Goal: Complete application form: Complete application form

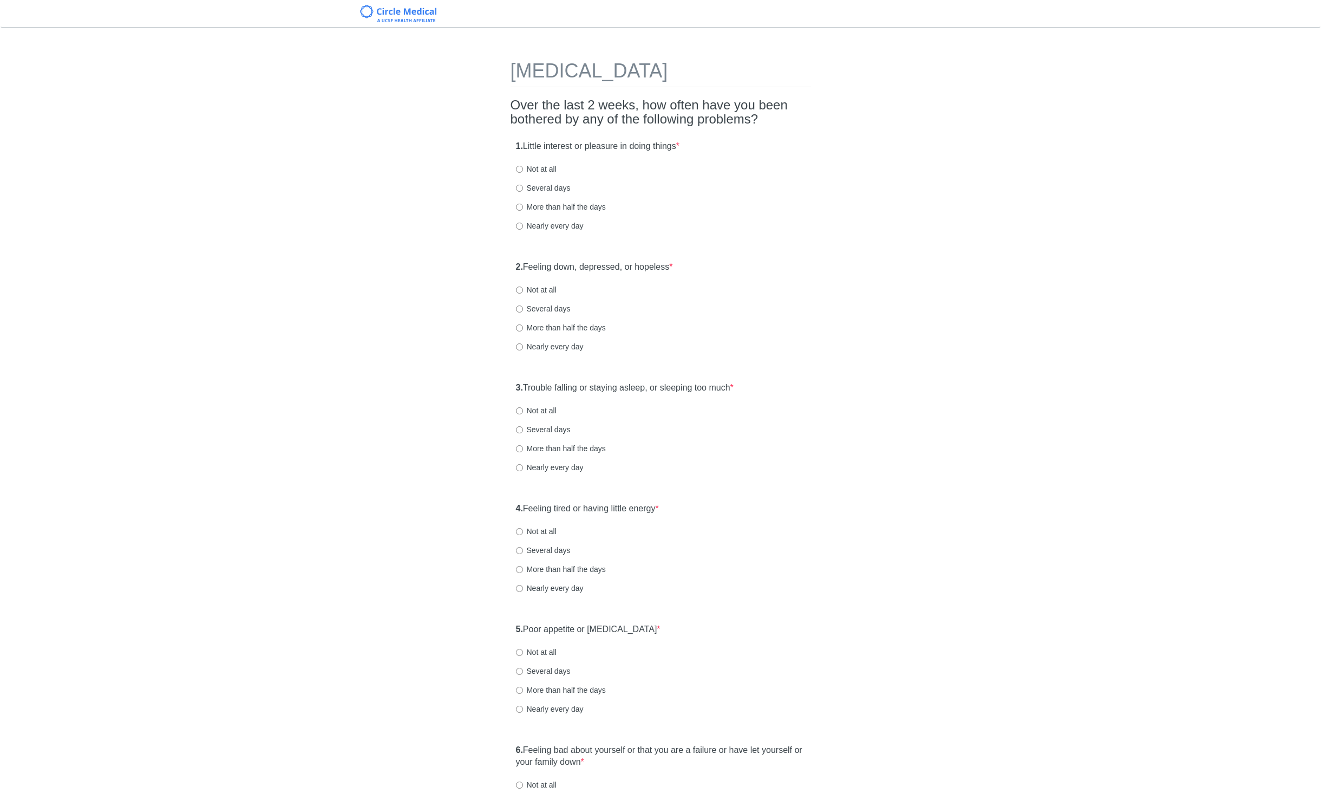
click at [546, 165] on label "Not at all" at bounding box center [536, 169] width 41 height 11
click at [523, 166] on input "Not at all" at bounding box center [519, 169] width 7 height 7
radio input "true"
click at [555, 291] on label "Not at all" at bounding box center [536, 289] width 41 height 11
click at [523, 291] on input "Not at all" at bounding box center [519, 289] width 7 height 7
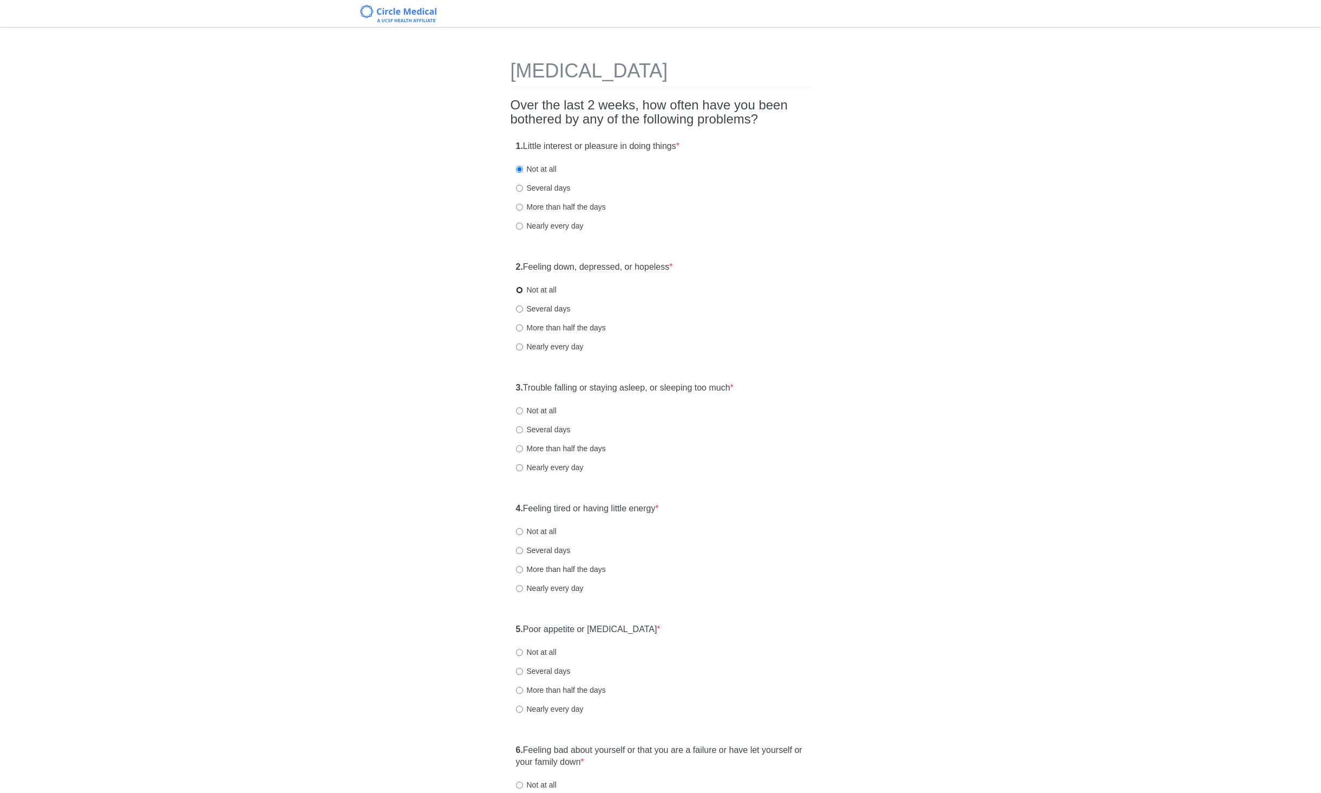
radio input "true"
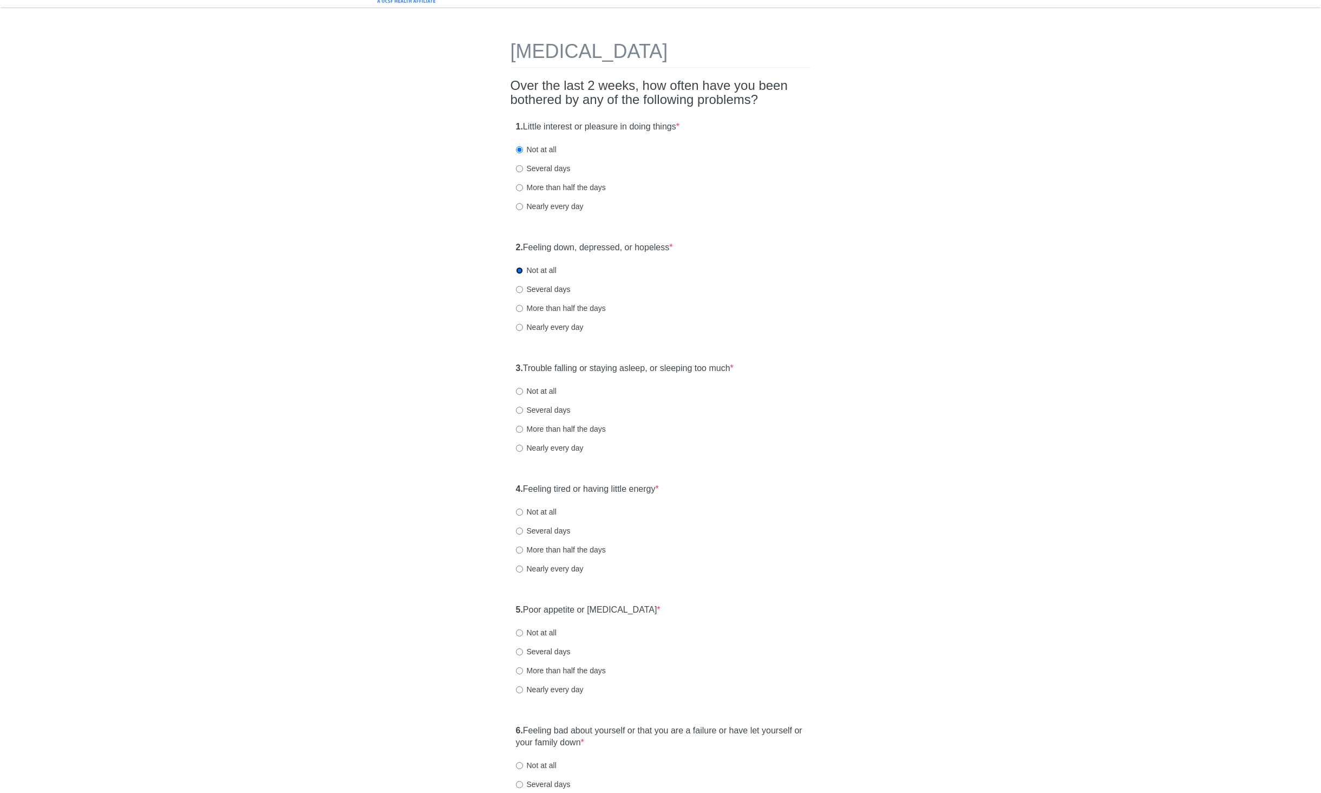
scroll to position [28, 0]
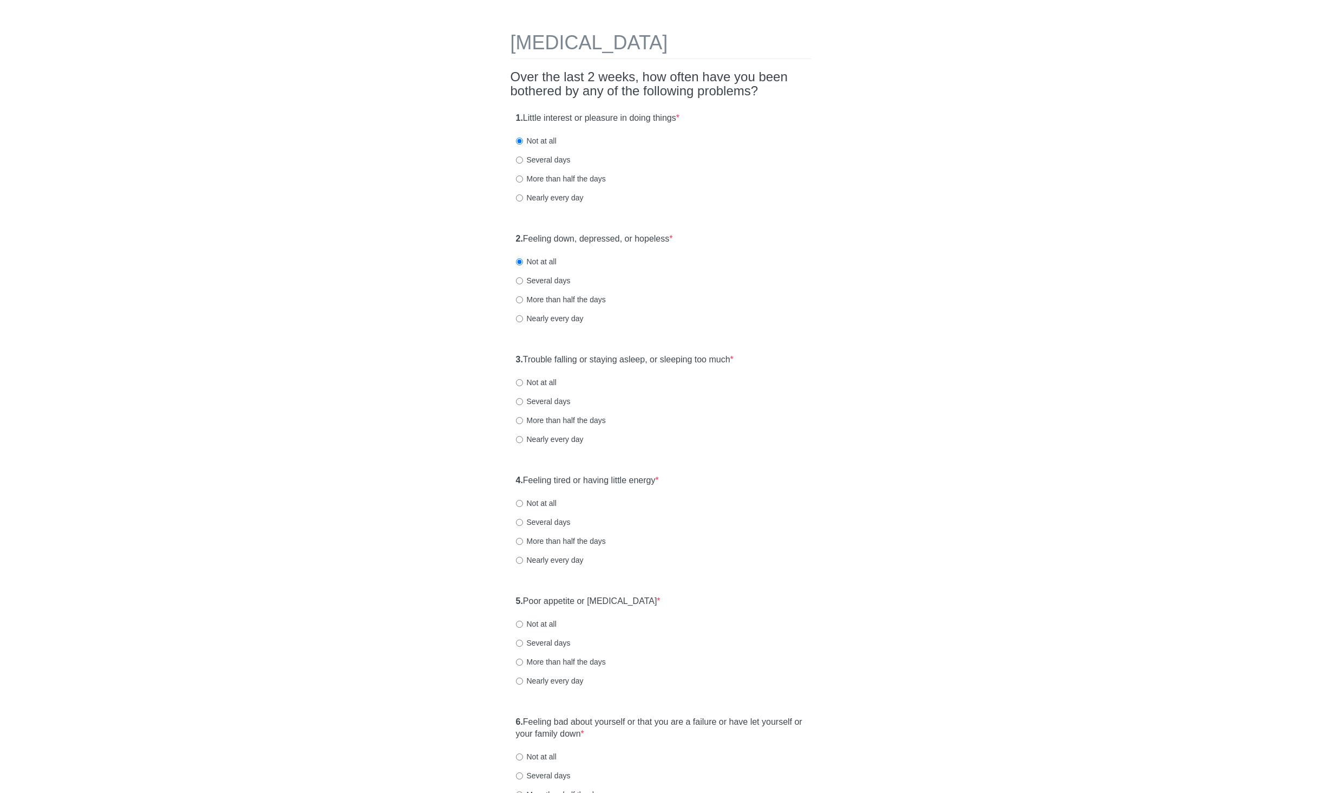
click at [541, 383] on label "Not at all" at bounding box center [536, 382] width 41 height 11
click at [523, 383] on input "Not at all" at bounding box center [519, 382] width 7 height 7
radio input "true"
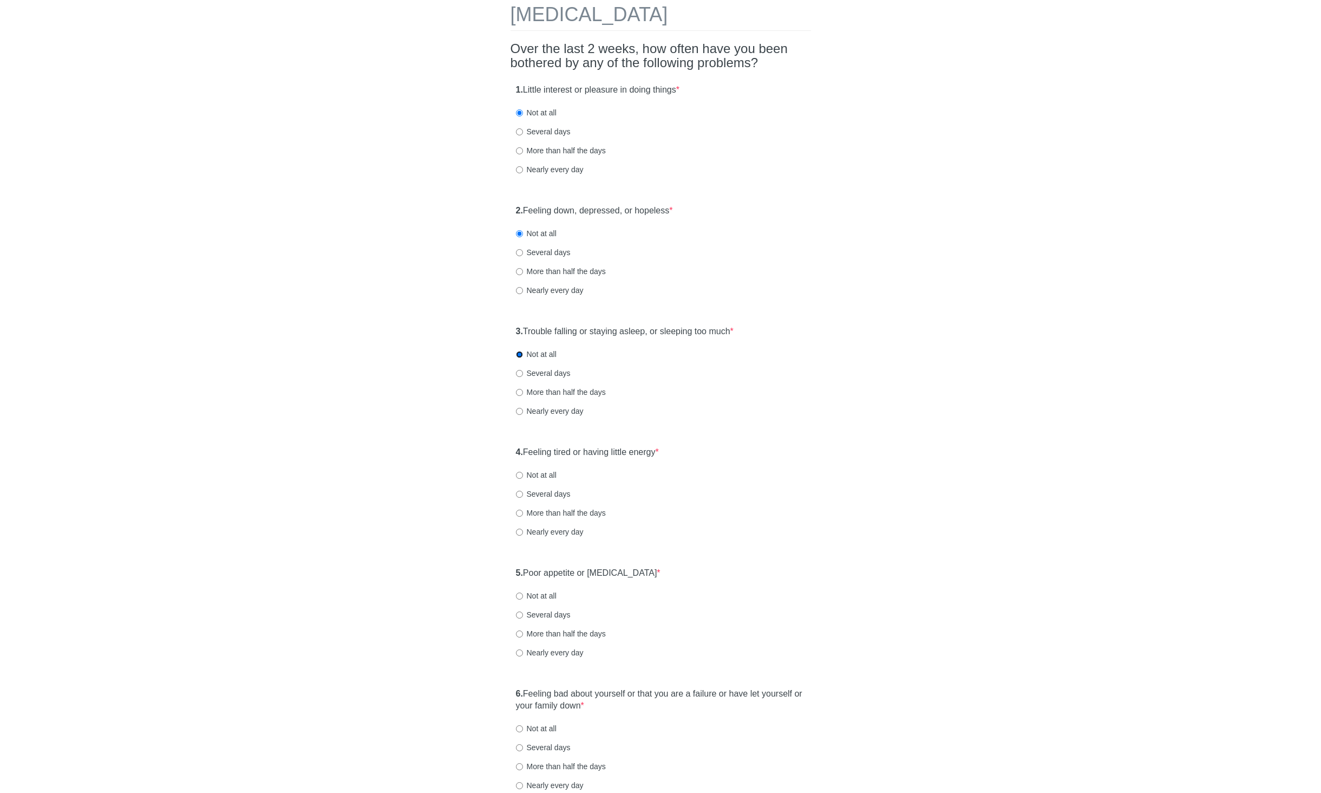
scroll to position [66, 0]
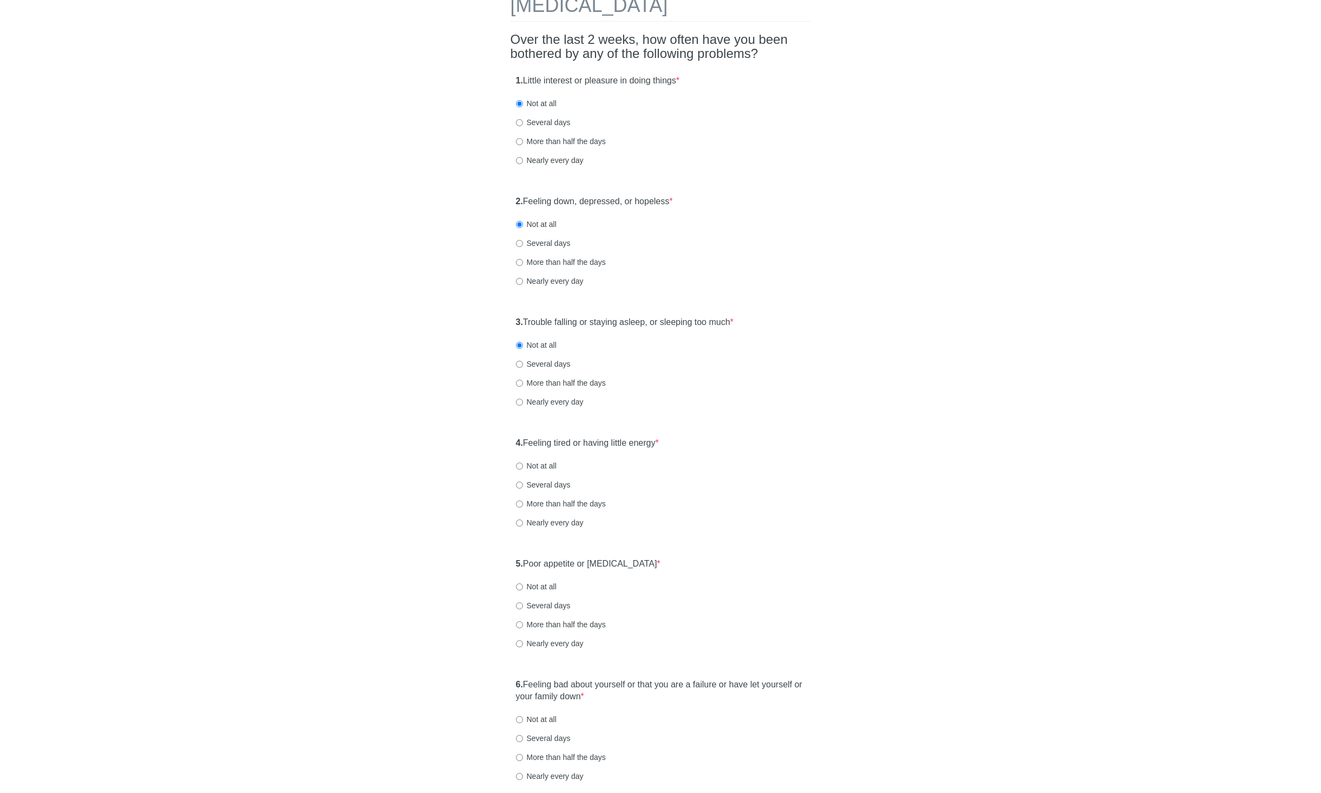
click at [541, 463] on label "Not at all" at bounding box center [536, 465] width 41 height 11
click at [523, 463] on input "Not at all" at bounding box center [519, 465] width 7 height 7
radio input "true"
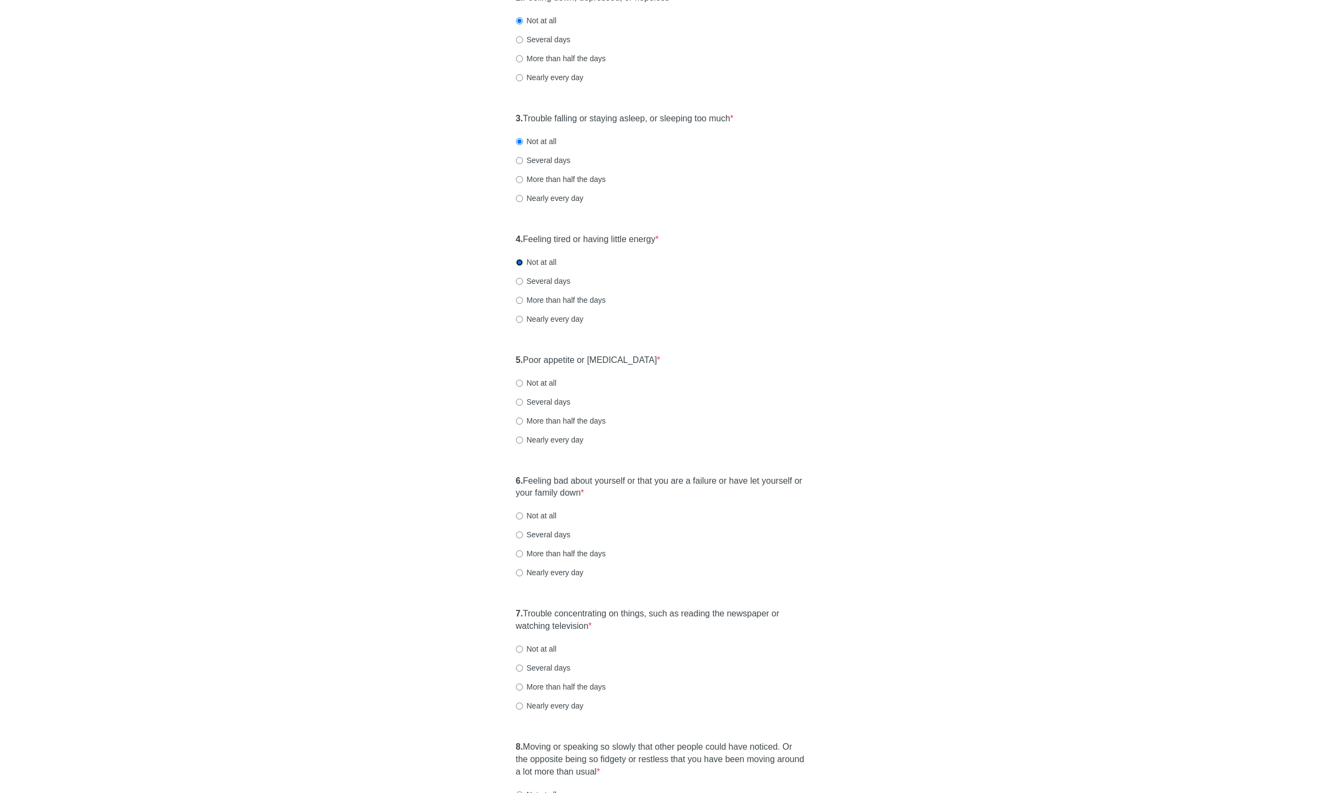
scroll to position [288, 0]
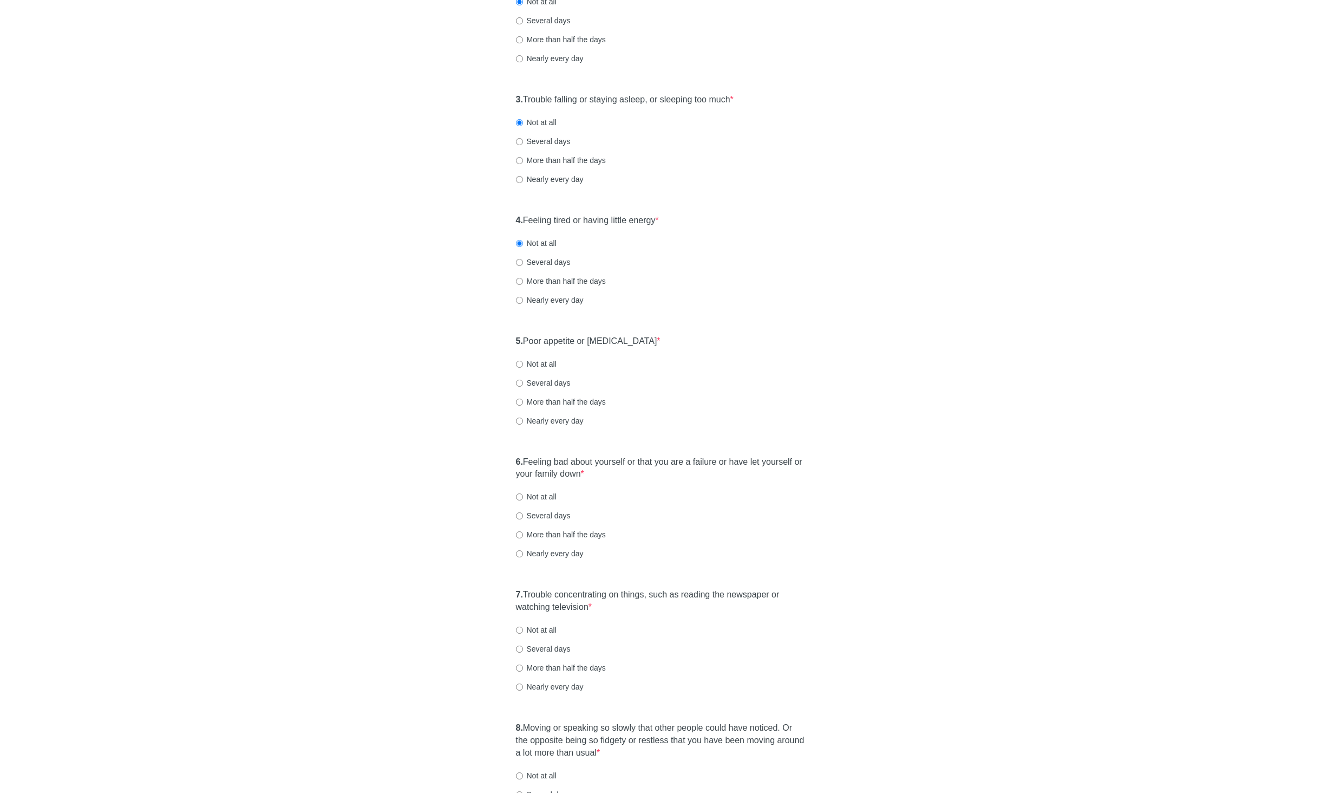
click at [548, 364] on label "Not at all" at bounding box center [536, 363] width 41 height 11
click at [523, 364] on input "Not at all" at bounding box center [519, 364] width 7 height 7
radio input "true"
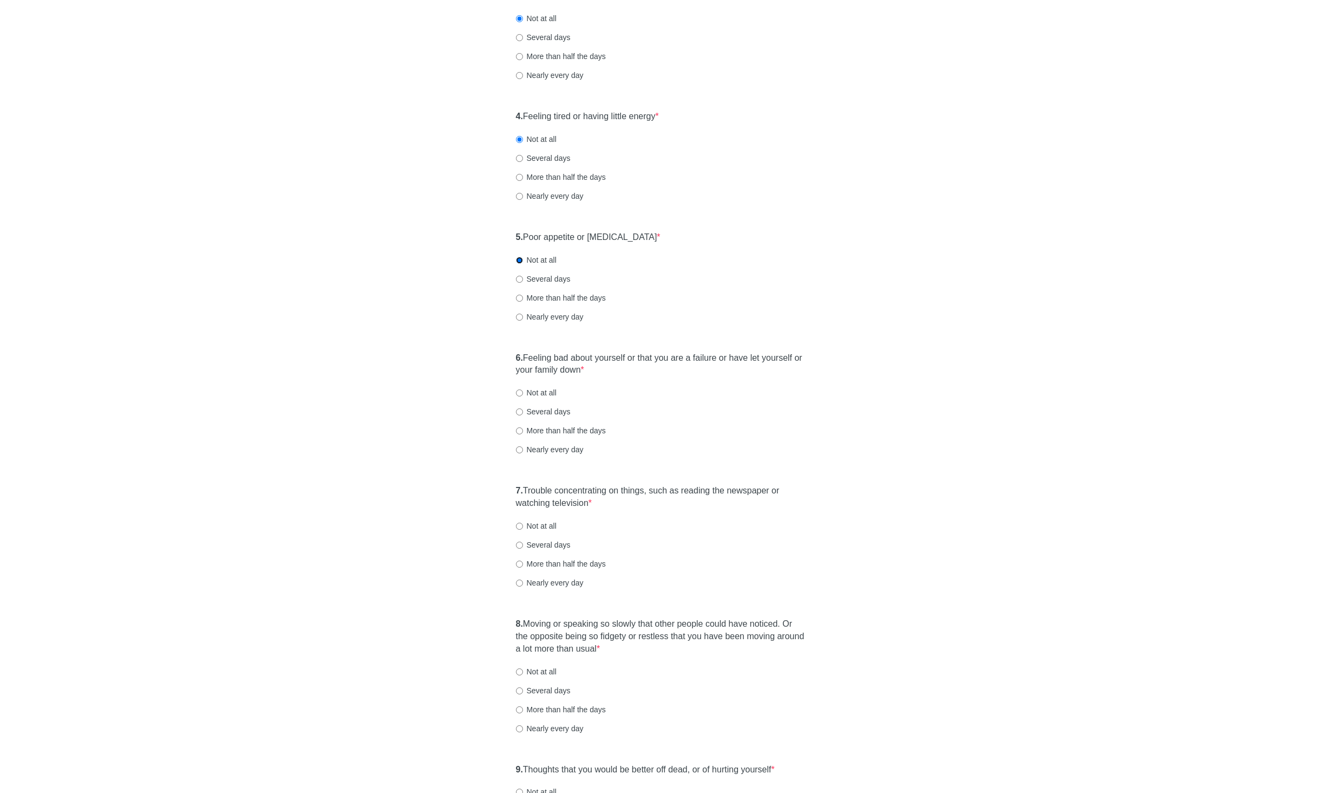
scroll to position [410, 0]
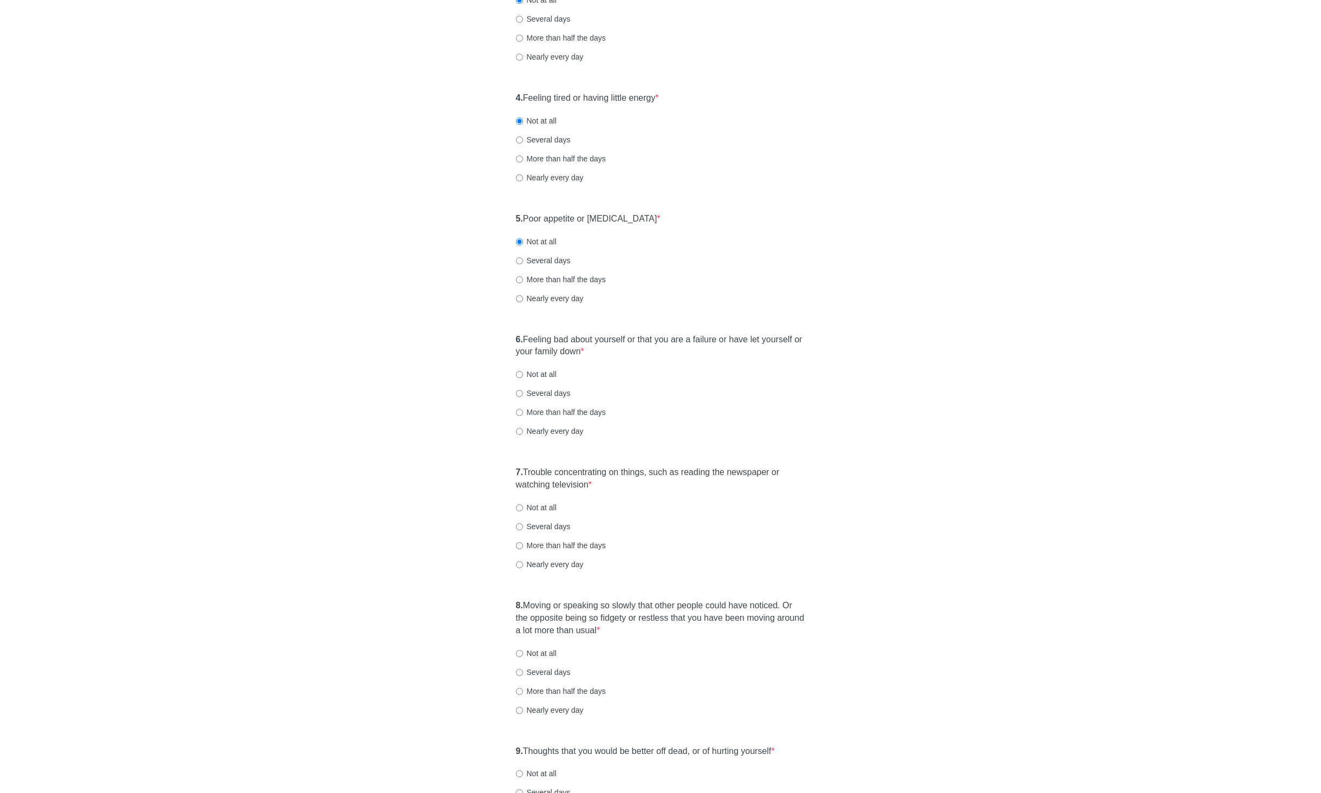
click at [539, 373] on label "Not at all" at bounding box center [536, 374] width 41 height 11
click at [523, 373] on input "Not at all" at bounding box center [519, 374] width 7 height 7
radio input "true"
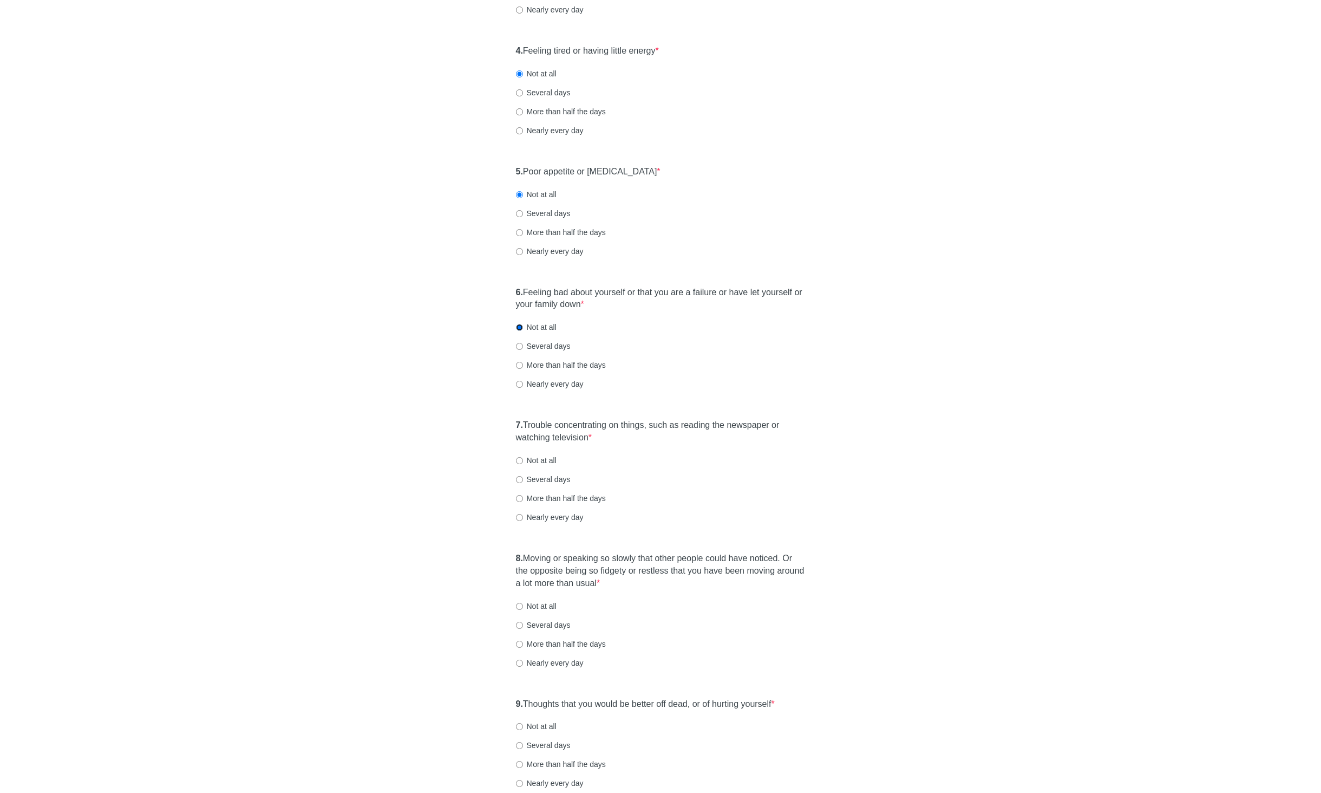
scroll to position [467, 0]
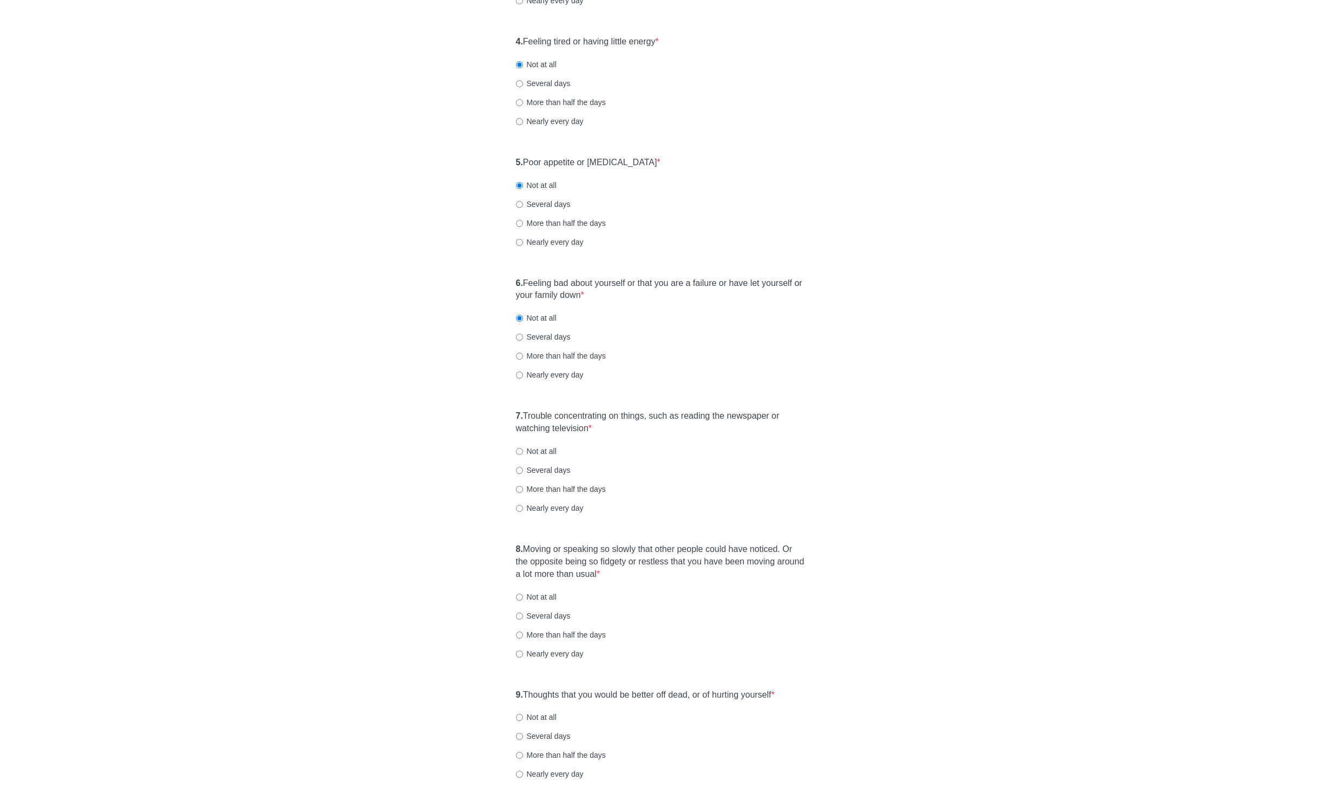
click at [546, 471] on label "Several days" at bounding box center [543, 470] width 55 height 11
click at [523, 471] on input "Several days" at bounding box center [519, 470] width 7 height 7
radio input "true"
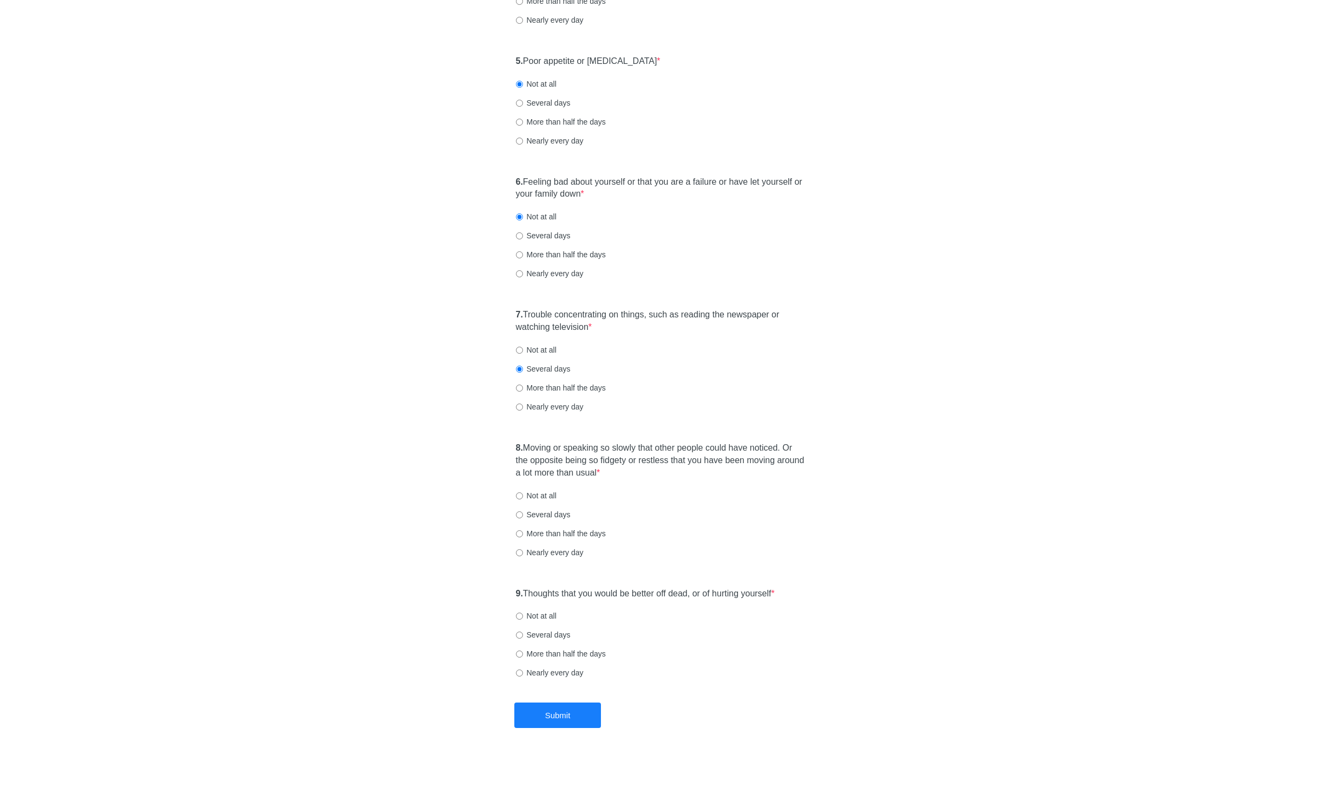
click at [544, 516] on label "Several days" at bounding box center [543, 514] width 55 height 11
click at [523, 516] on input "Several days" at bounding box center [519, 514] width 7 height 7
radio input "true"
click at [551, 616] on label "Not at all" at bounding box center [536, 615] width 41 height 11
click at [523, 616] on input "Not at all" at bounding box center [519, 615] width 7 height 7
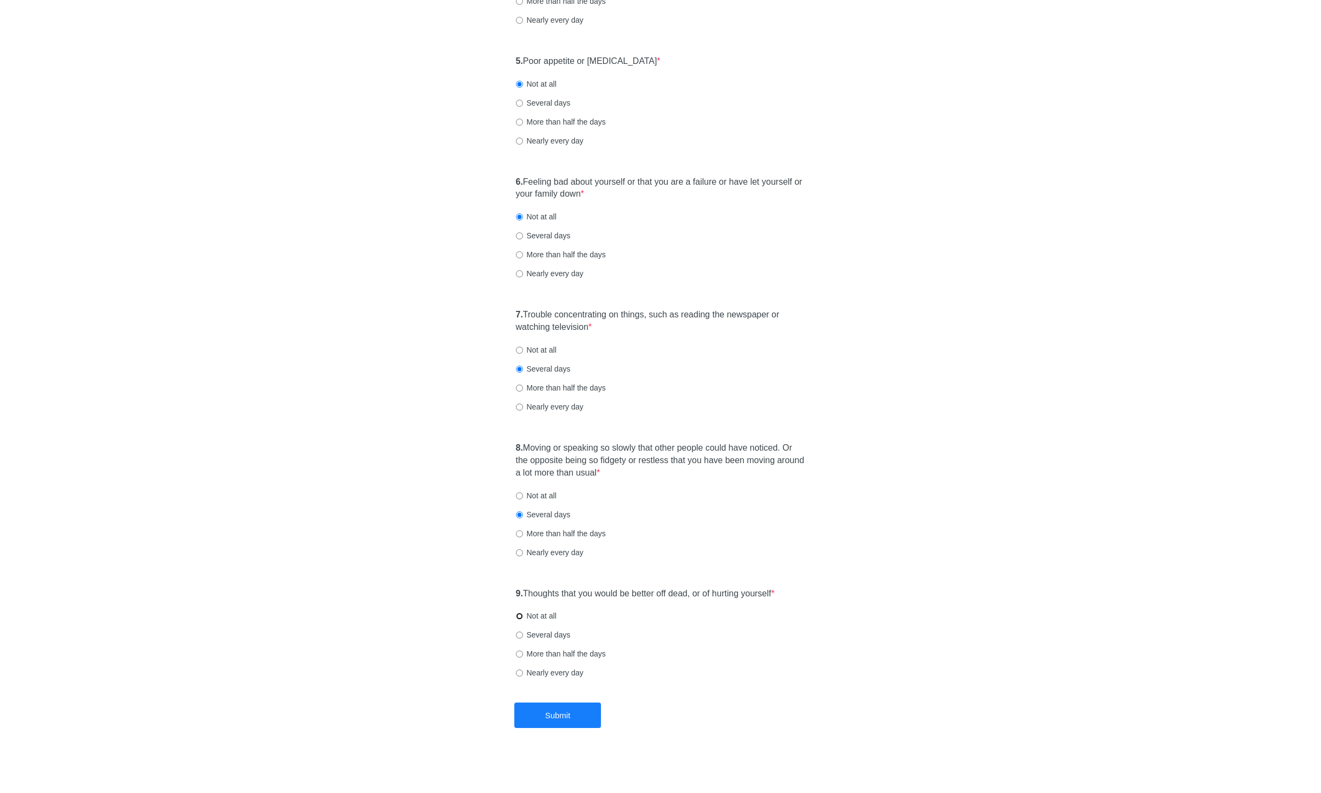
radio input "true"
click at [561, 721] on button "Submit" at bounding box center [557, 714] width 87 height 25
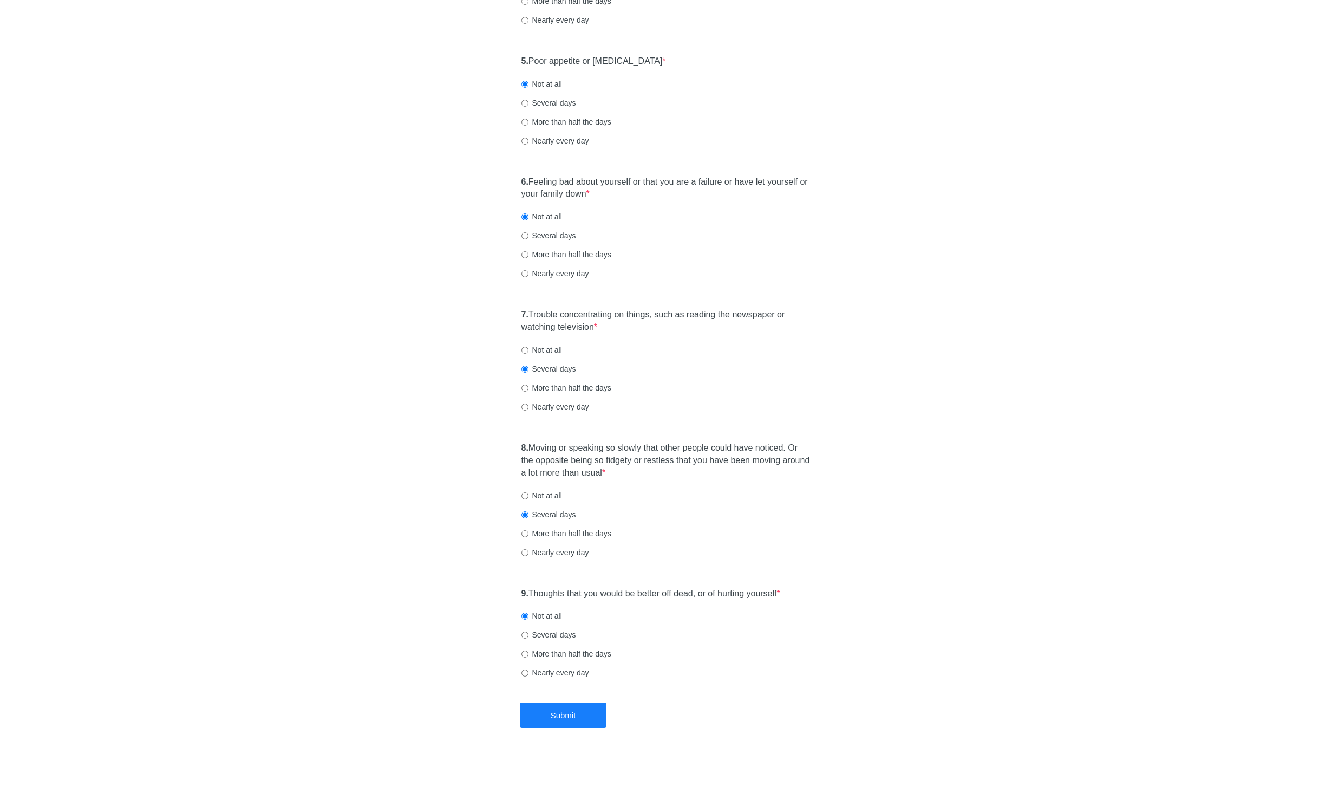
scroll to position [0, 0]
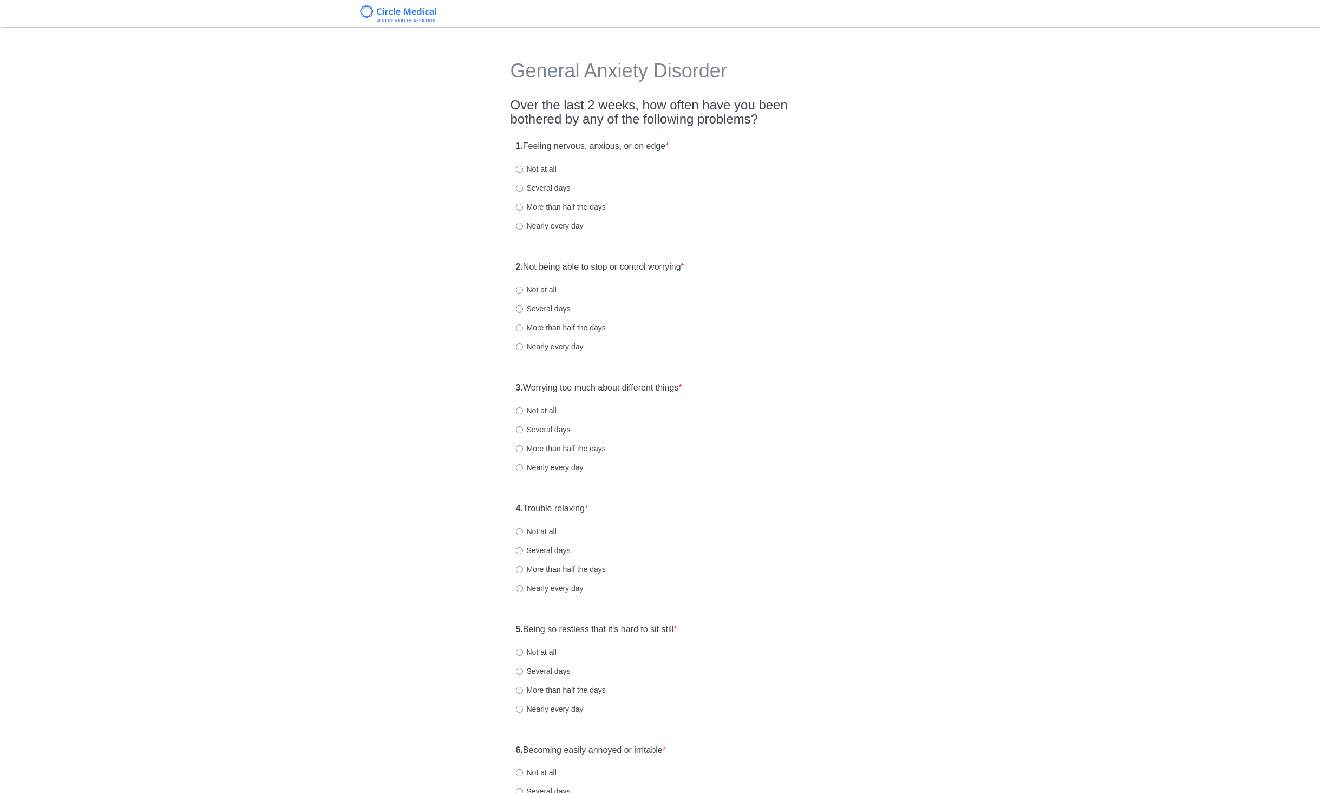
click at [551, 181] on div "1. Feeling nervous, anxious, or on edge * Not at all Several days More than hal…" at bounding box center [661, 191] width 300 height 113
click at [552, 182] on label "Several days" at bounding box center [543, 187] width 55 height 11
click at [523, 185] on input "Several days" at bounding box center [519, 188] width 7 height 7
radio input "true"
click at [547, 280] on div "2. Not being able to stop or control worrying * Not at all Several days More th…" at bounding box center [661, 312] width 300 height 113
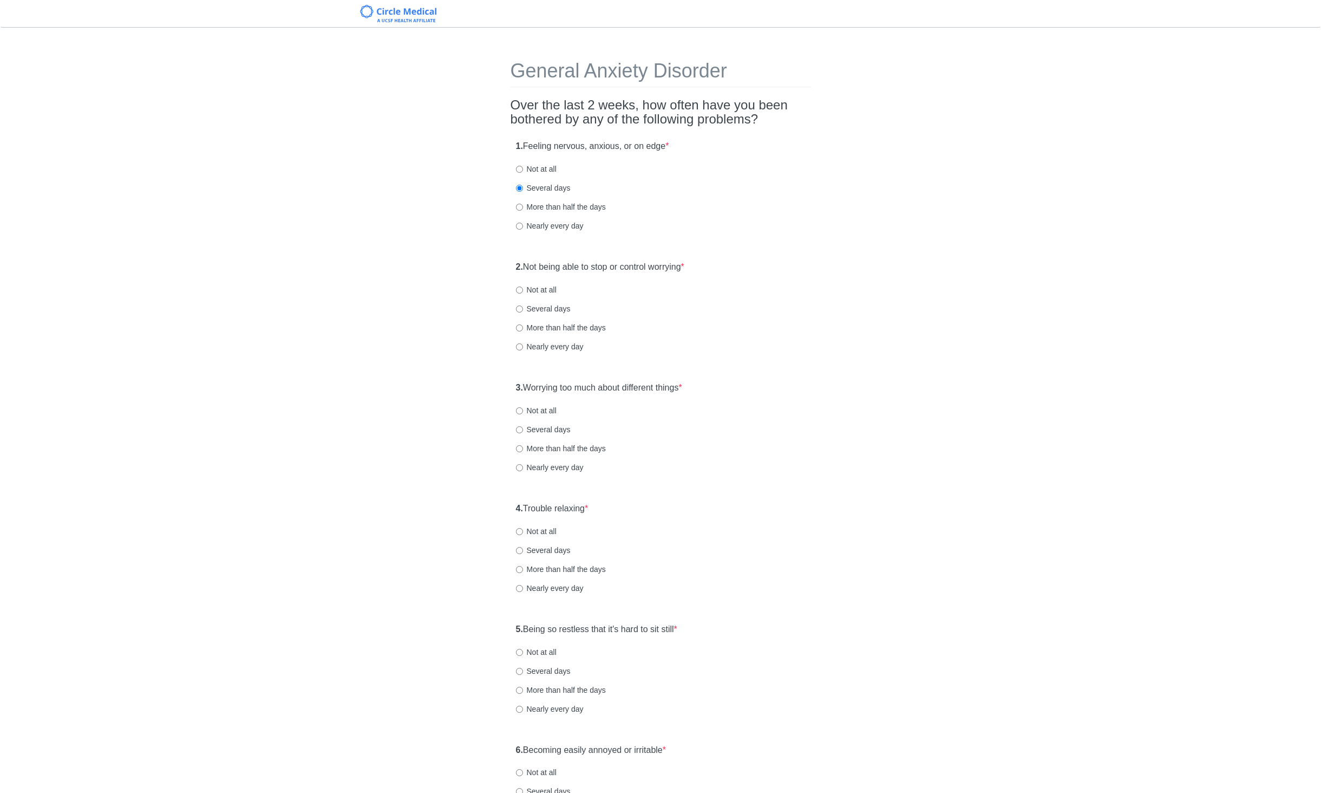
click at [556, 292] on label "Not at all" at bounding box center [536, 289] width 41 height 11
click at [523, 292] on input "Not at all" at bounding box center [519, 289] width 7 height 7
radio input "true"
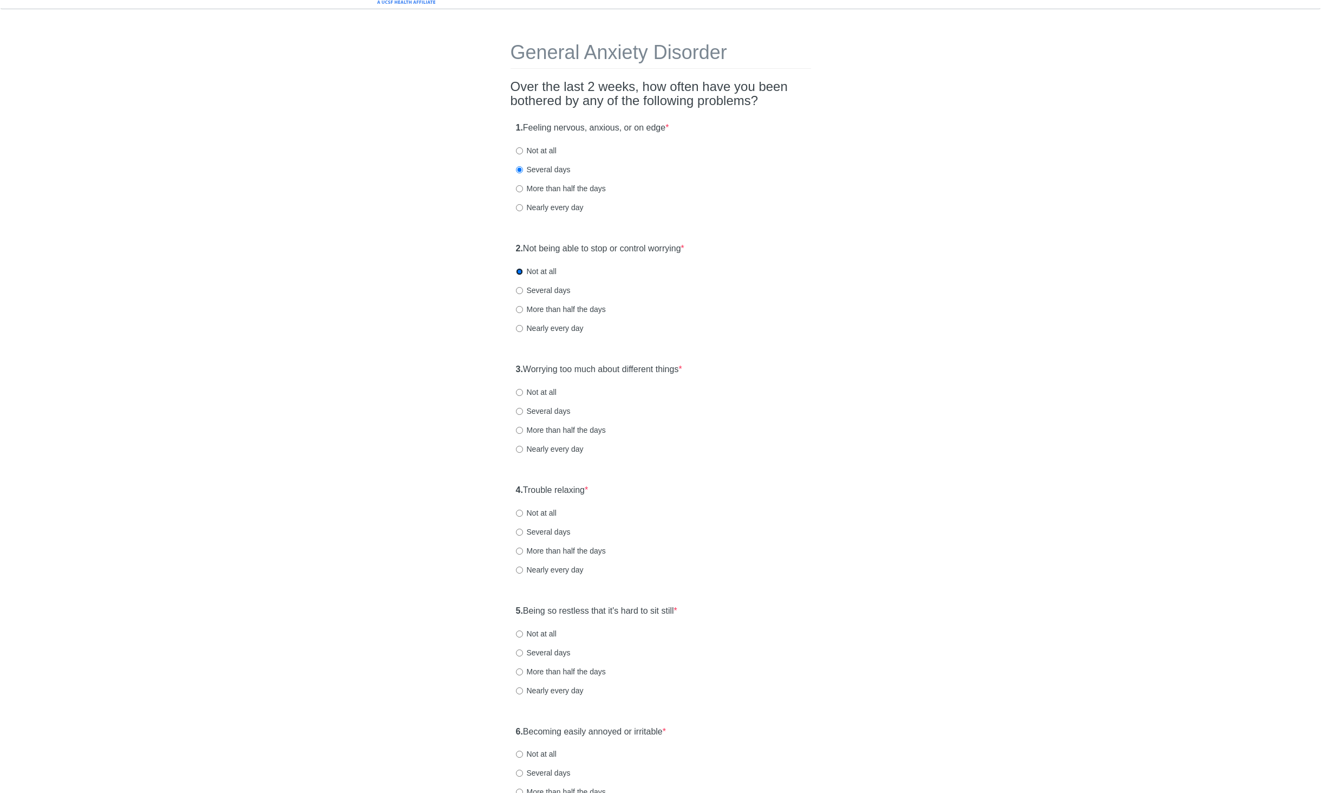
scroll to position [37, 0]
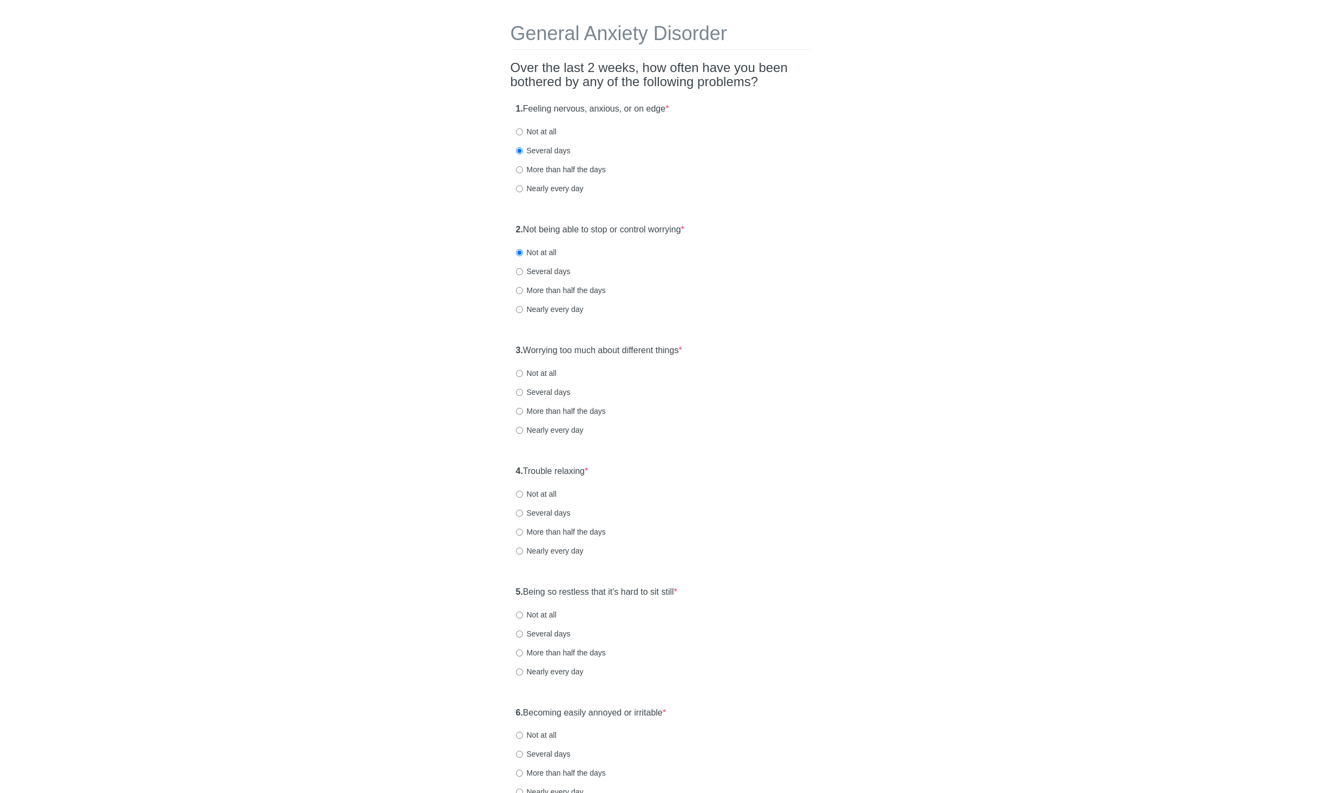
click at [545, 376] on label "Not at all" at bounding box center [536, 373] width 41 height 11
click at [523, 376] on input "Not at all" at bounding box center [519, 373] width 7 height 7
radio input "true"
click at [548, 494] on label "Not at all" at bounding box center [536, 493] width 41 height 11
click at [523, 494] on input "Not at all" at bounding box center [519, 494] width 7 height 7
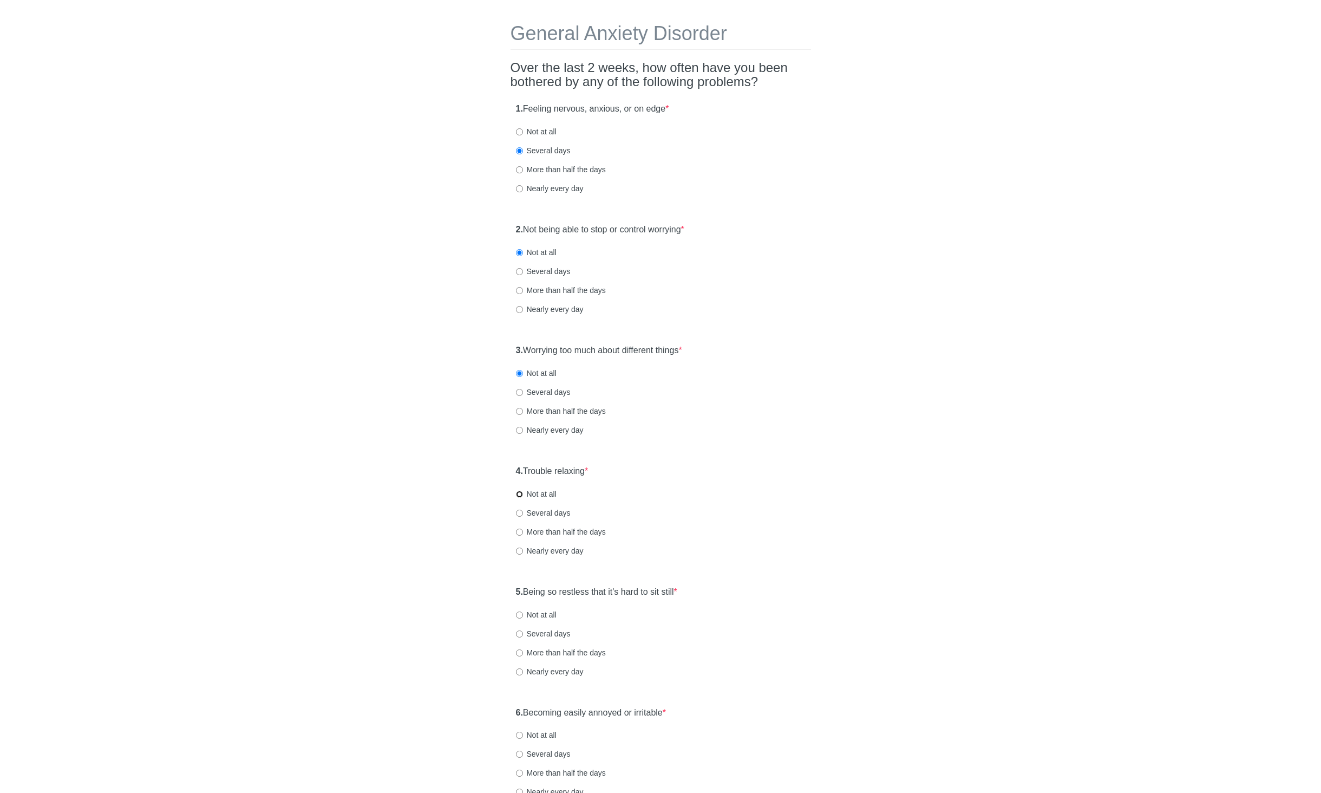
radio input "true"
click at [530, 612] on label "Not at all" at bounding box center [536, 614] width 41 height 11
click at [523, 612] on input "Not at all" at bounding box center [519, 614] width 7 height 7
radio input "true"
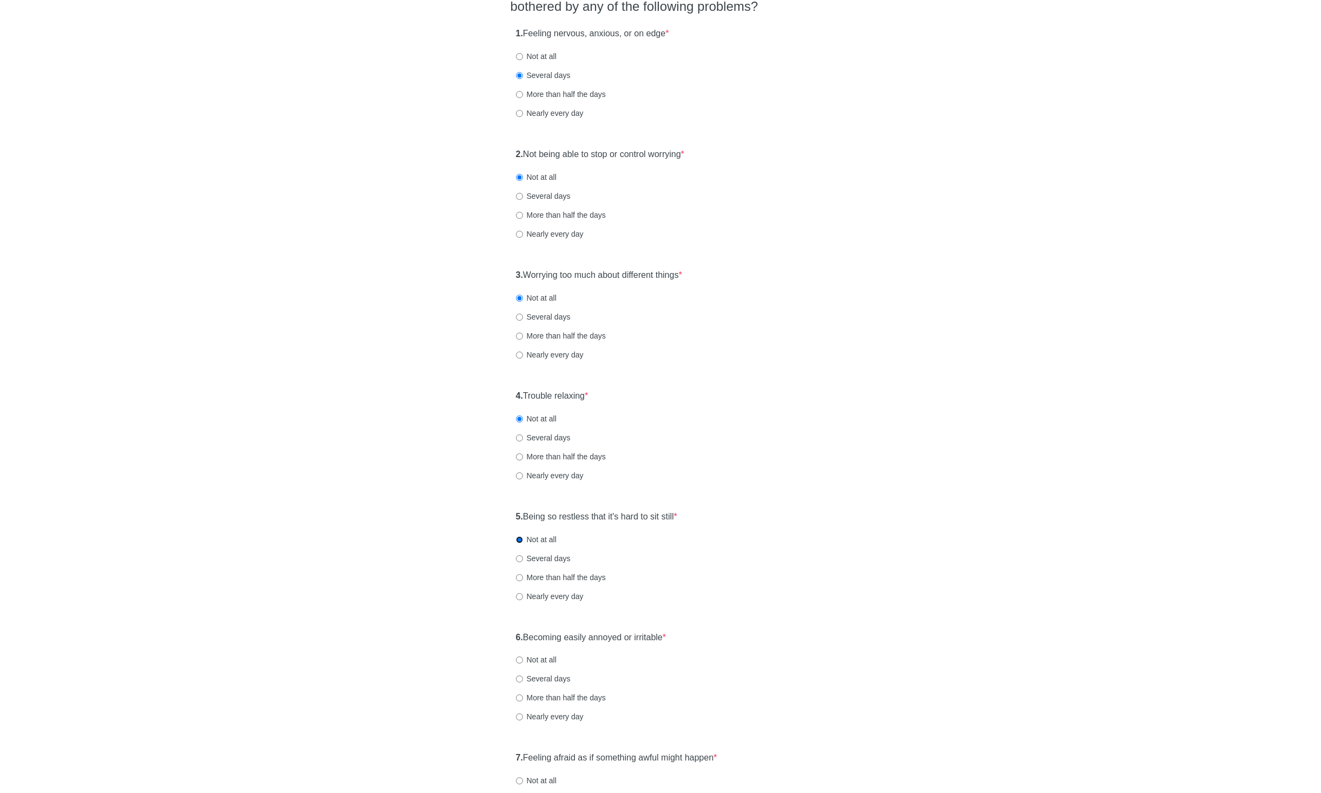
scroll to position [154, 0]
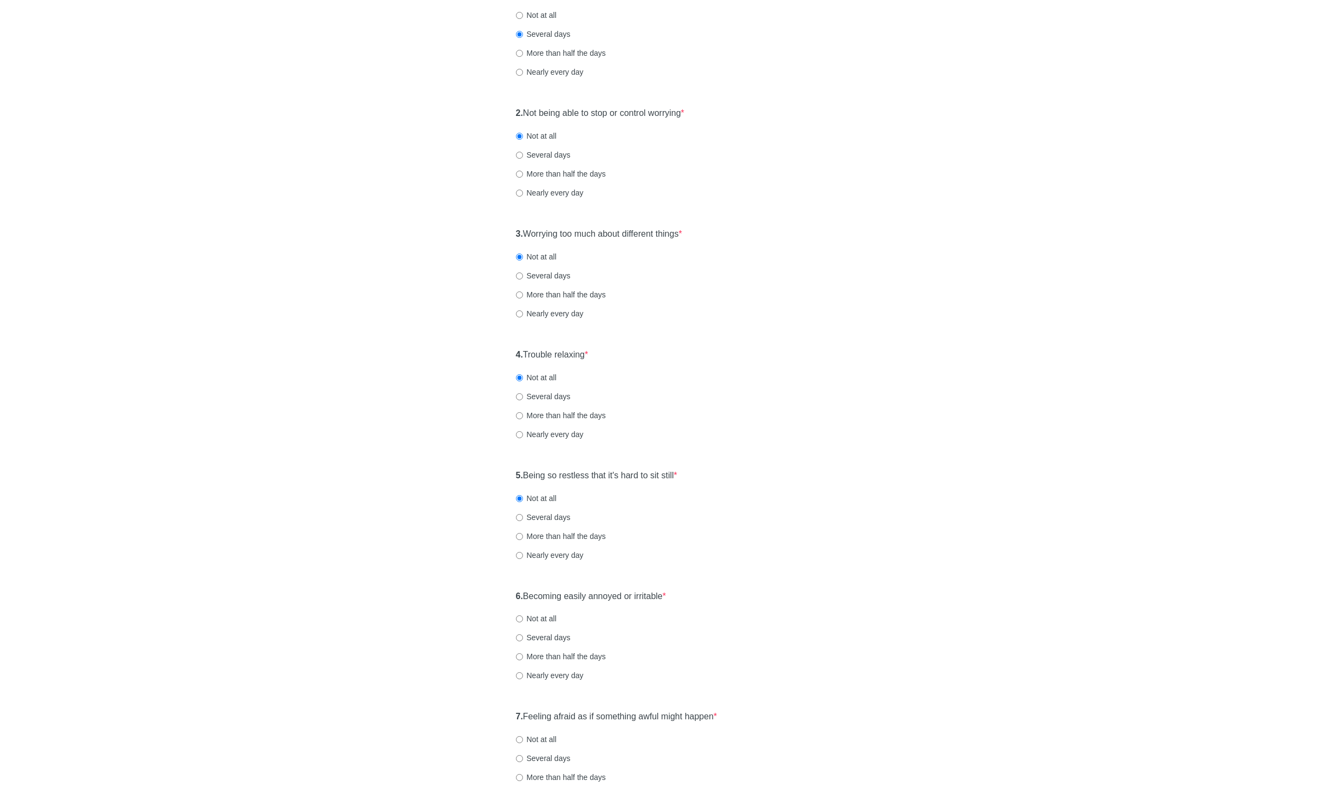
click at [537, 619] on label "Not at all" at bounding box center [536, 618] width 41 height 11
click at [523, 619] on input "Not at all" at bounding box center [519, 618] width 7 height 7
radio input "true"
click at [541, 610] on label "Not at all" at bounding box center [536, 615] width 41 height 11
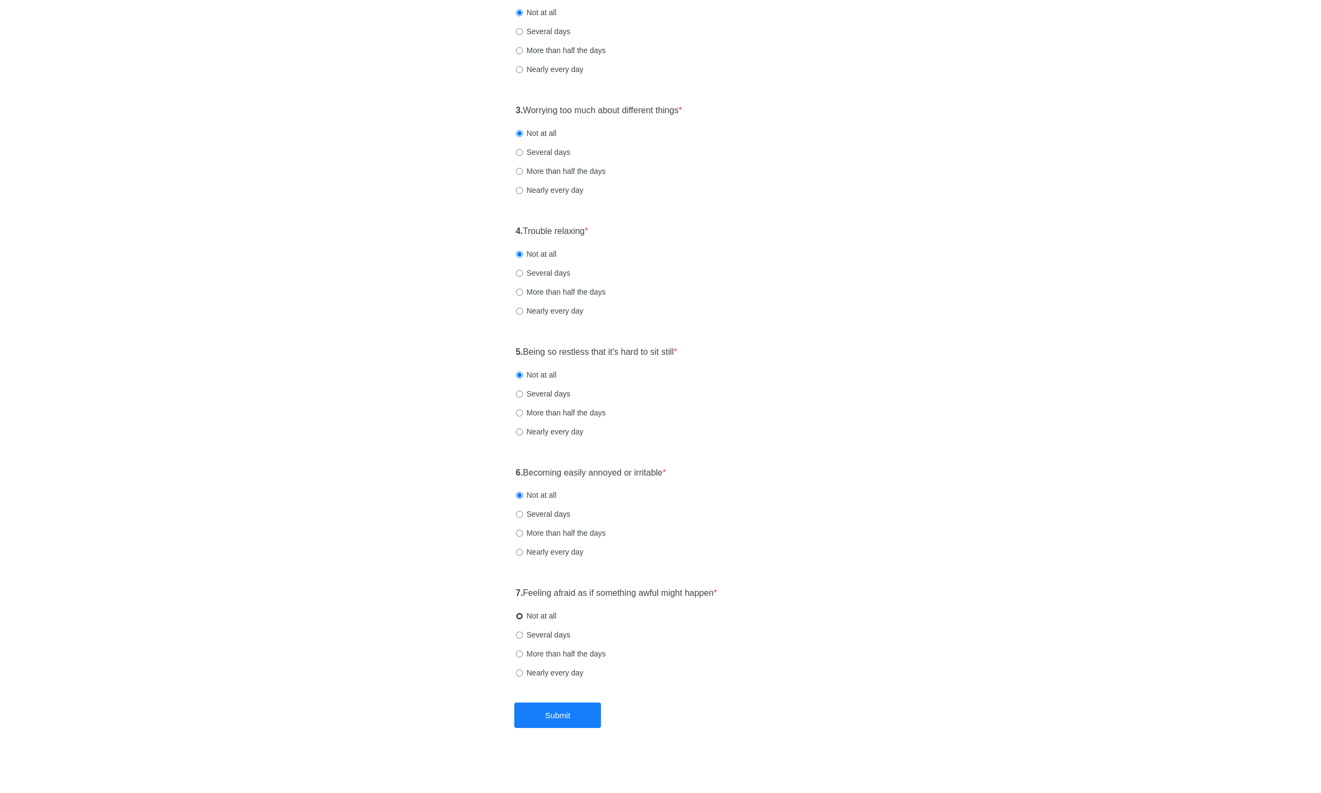
click at [523, 612] on input "Not at all" at bounding box center [519, 615] width 7 height 7
radio input "true"
click at [562, 709] on button "Submit" at bounding box center [557, 714] width 87 height 25
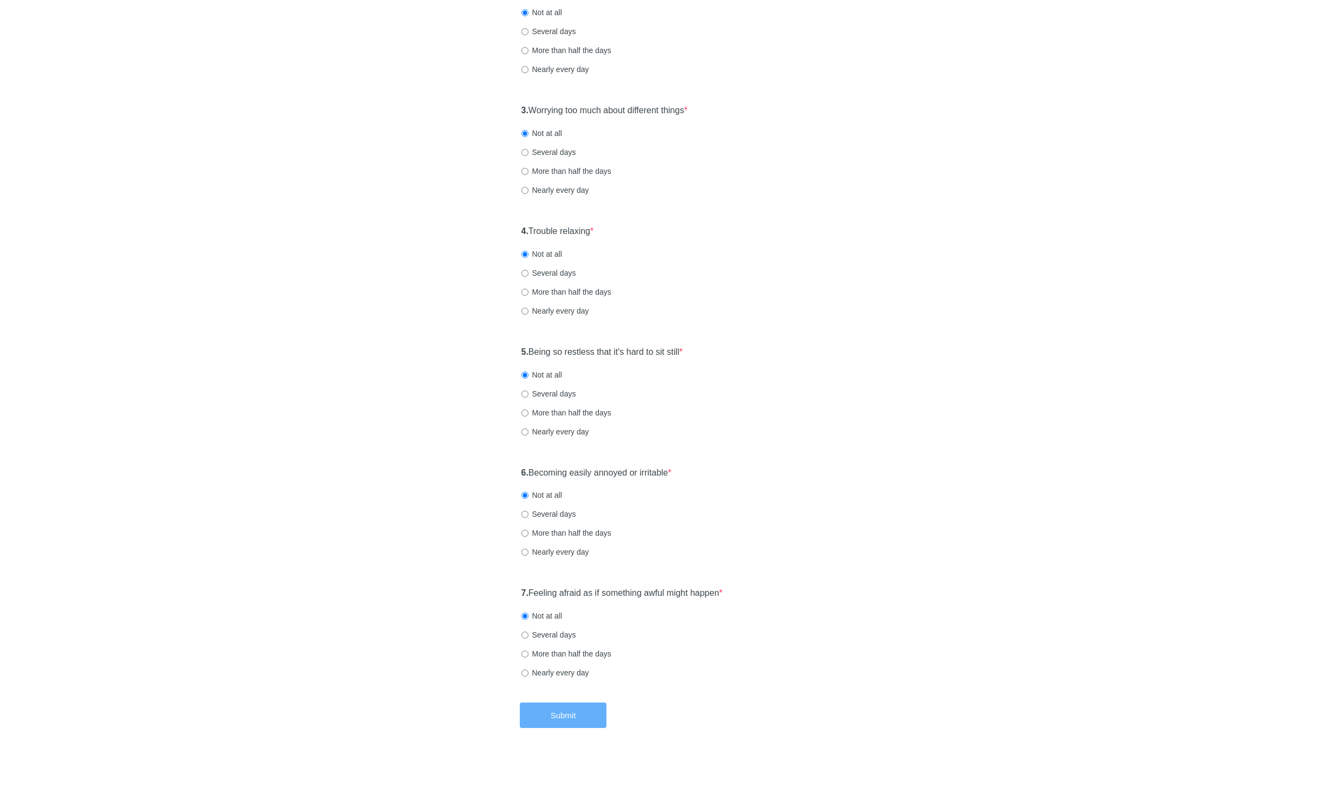
scroll to position [0, 0]
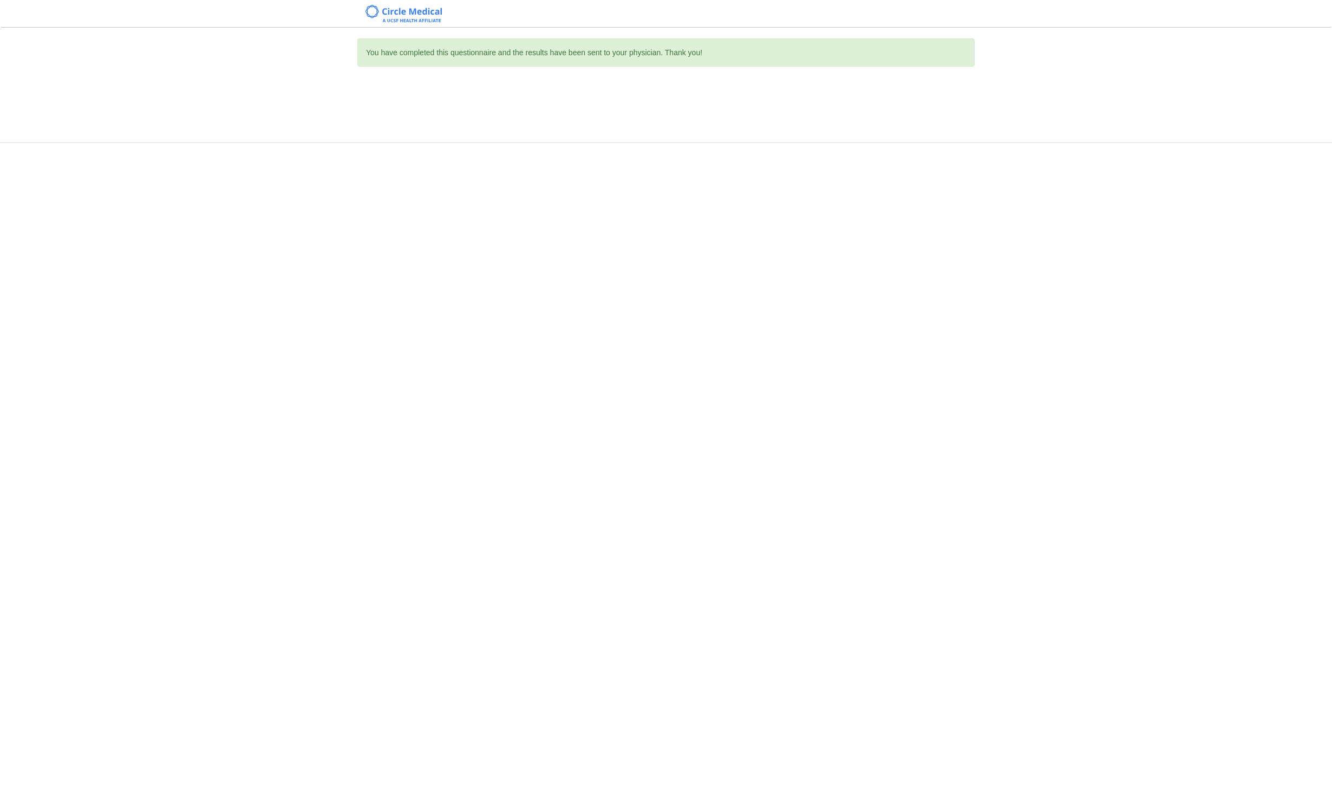
click at [621, 166] on div "You have completed this questionnaire and the results have been sent to your ph…" at bounding box center [666, 396] width 1332 height 793
